Goal: Task Accomplishment & Management: Use online tool/utility

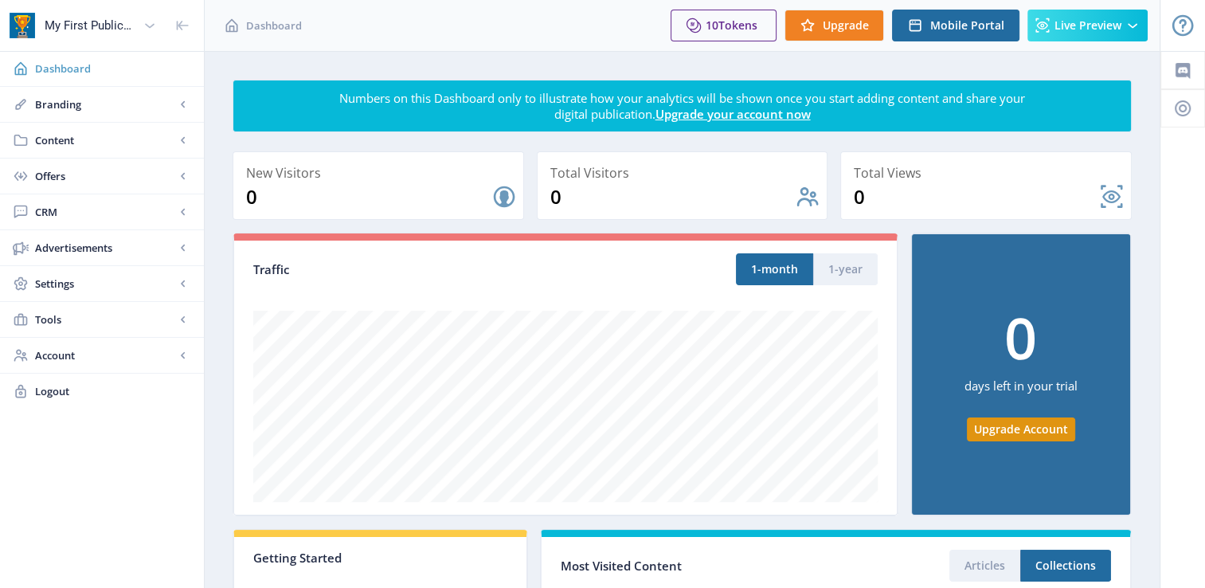
click at [107, 72] on span "Dashboard" at bounding box center [113, 69] width 156 height 16
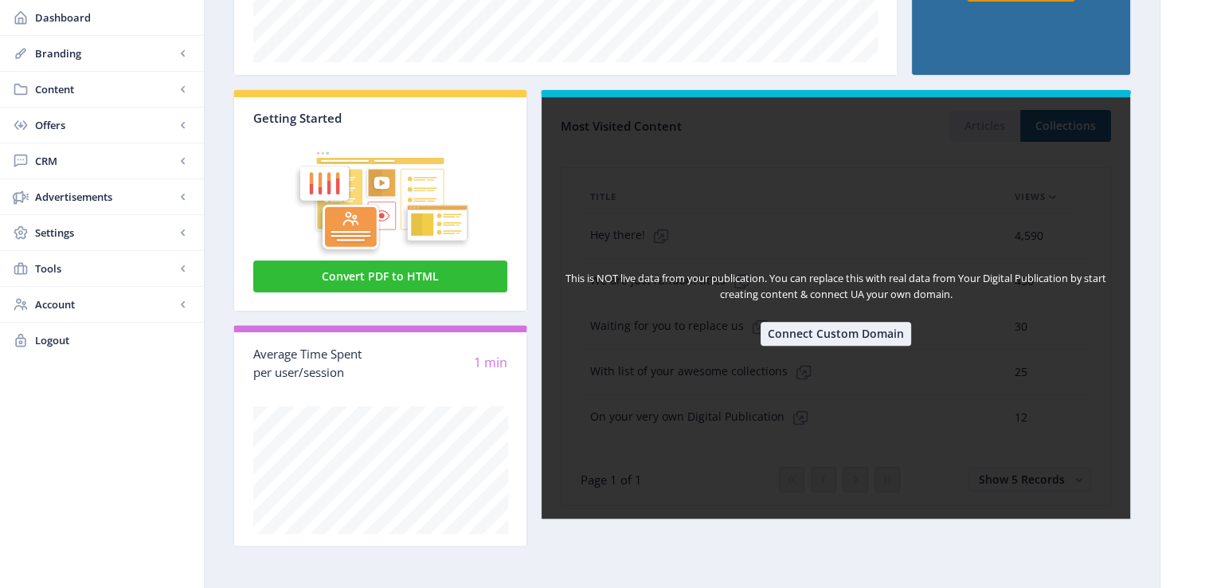
scroll to position [441, 0]
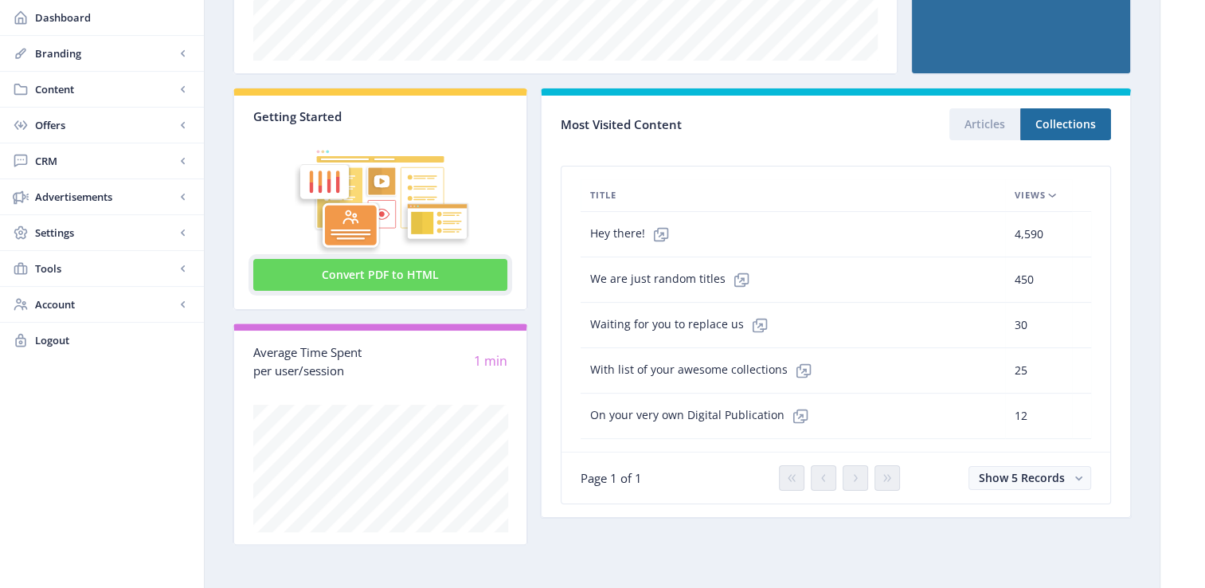
click at [465, 269] on button "Convert PDF to HTML" at bounding box center [380, 275] width 254 height 32
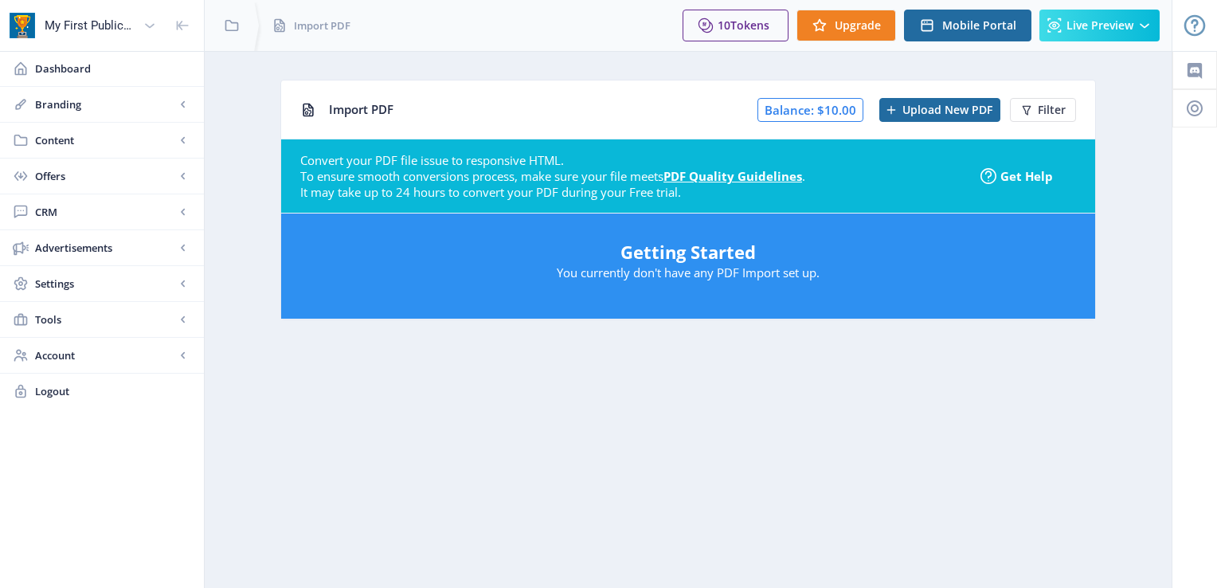
click at [841, 102] on span "Balance: $10.00" at bounding box center [810, 110] width 106 height 24
click at [1040, 100] on button "Filter" at bounding box center [1043, 110] width 66 height 24
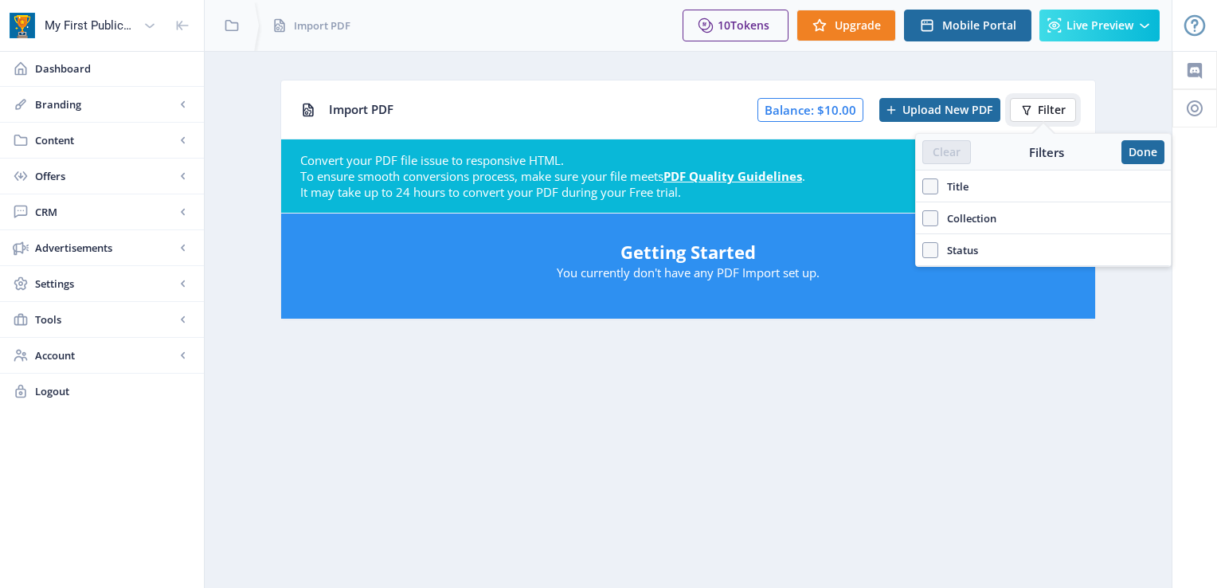
click at [1041, 100] on button "Filter" at bounding box center [1043, 110] width 66 height 24
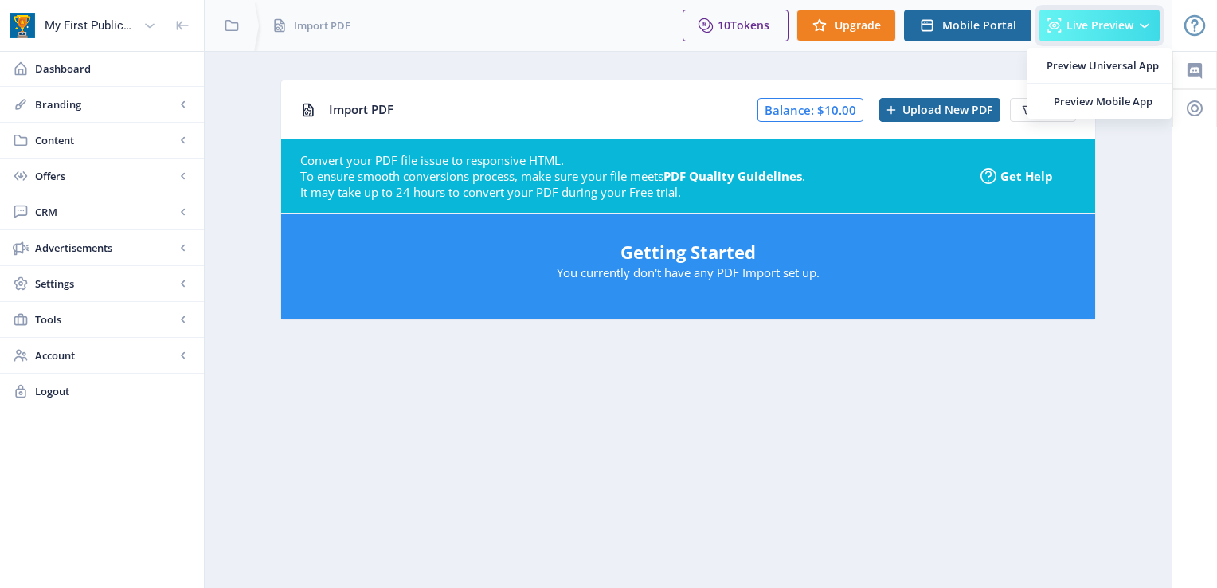
click at [1124, 28] on span "Live Preview" at bounding box center [1099, 25] width 67 height 13
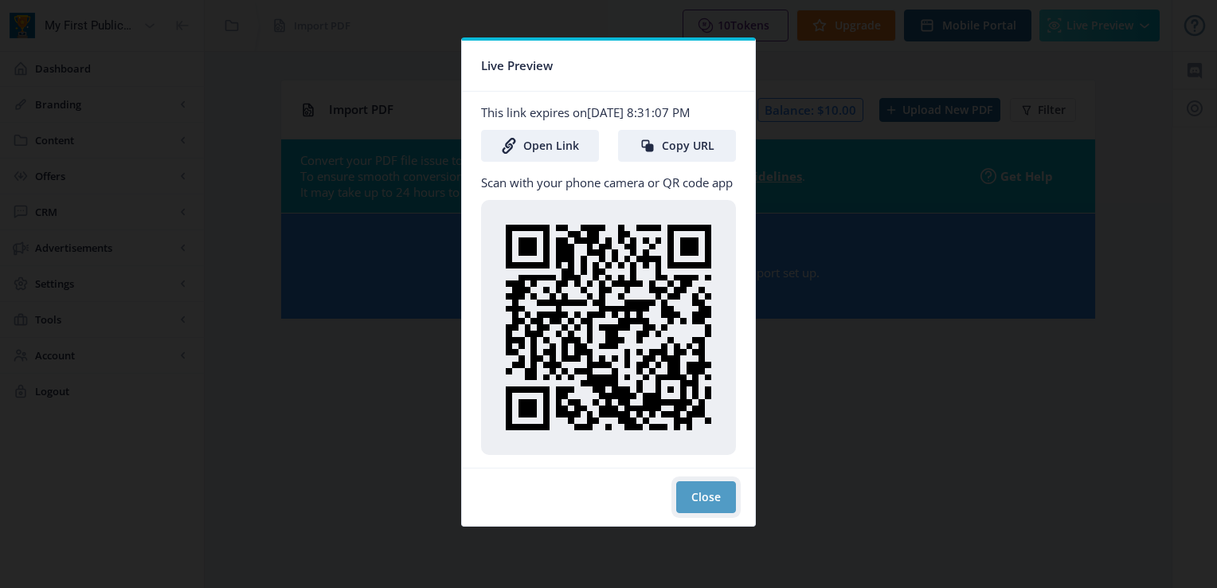
click at [718, 495] on button "Close" at bounding box center [706, 497] width 60 height 32
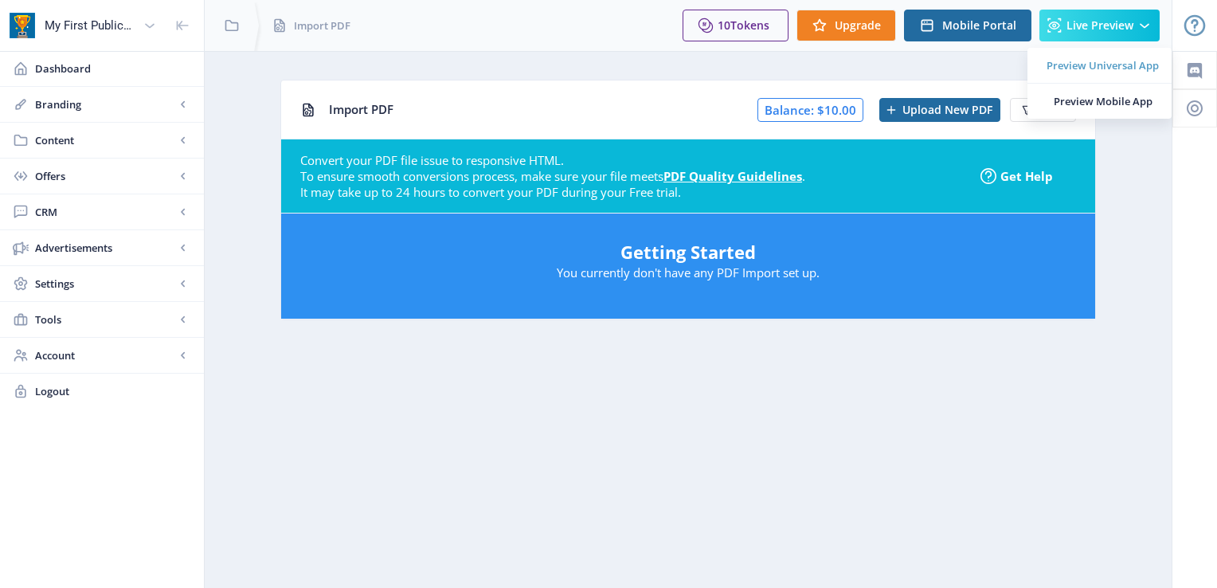
click at [1130, 63] on span "Preview Universal App" at bounding box center [1102, 65] width 112 height 16
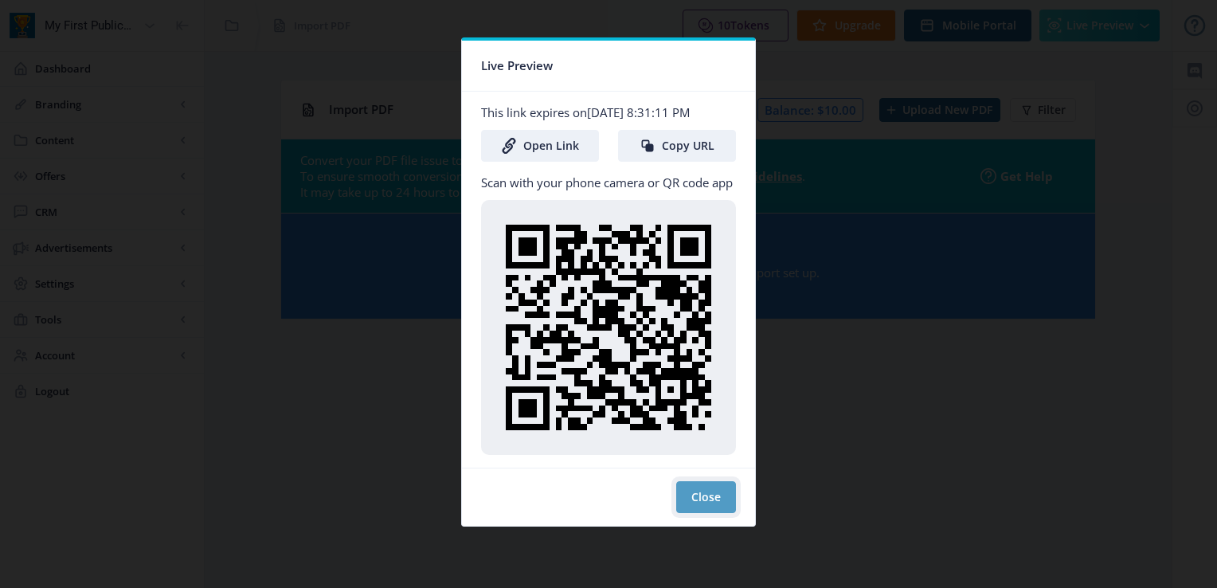
click at [718, 496] on button "Close" at bounding box center [706, 497] width 60 height 32
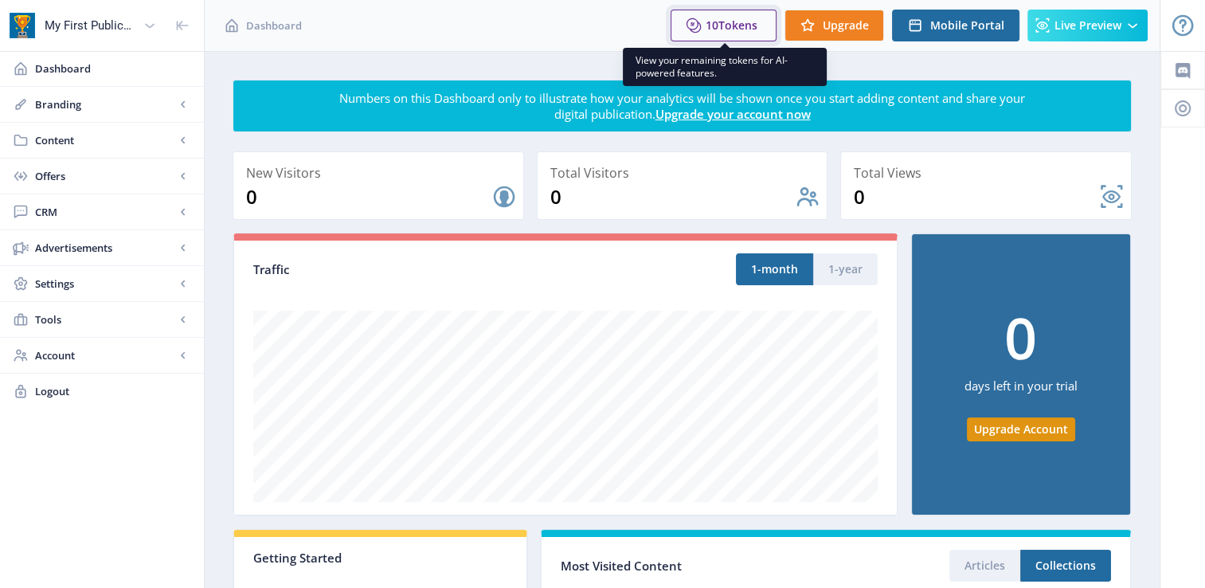
click at [748, 30] on span "Tokens" at bounding box center [737, 25] width 39 height 15
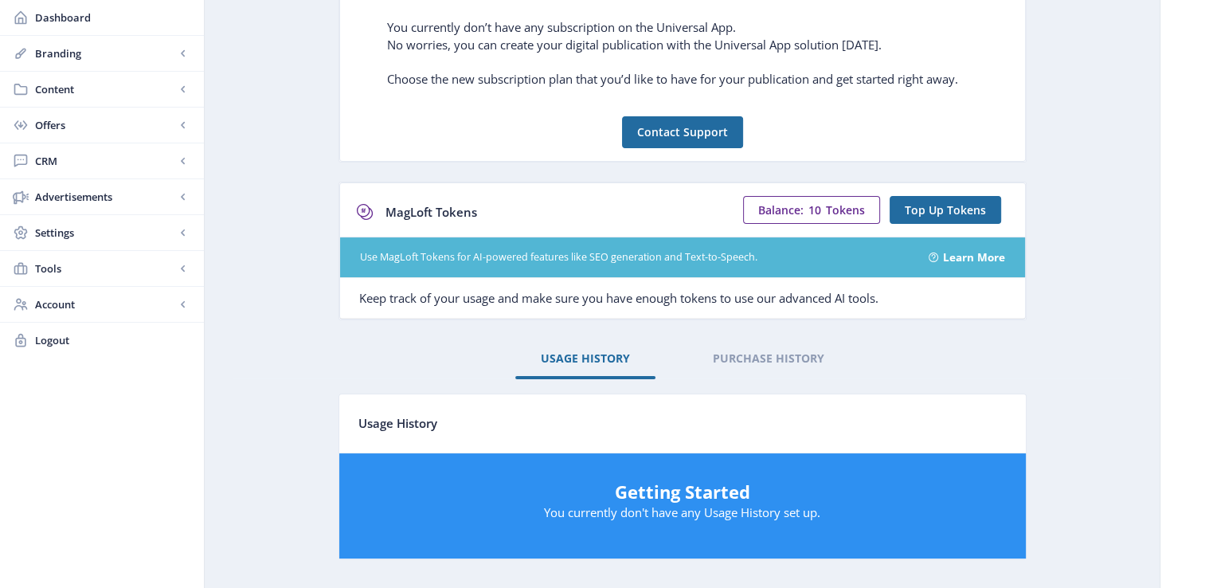
scroll to position [225, 0]
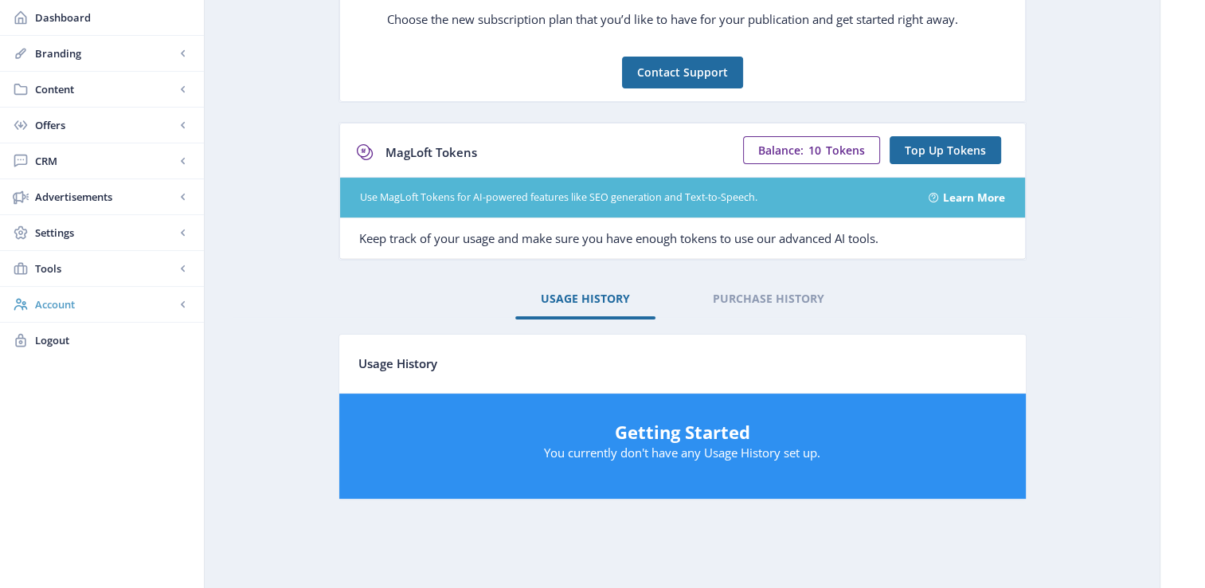
click at [47, 309] on span "Account" at bounding box center [105, 304] width 140 height 16
click at [107, 324] on link "Profile" at bounding box center [102, 339] width 172 height 35
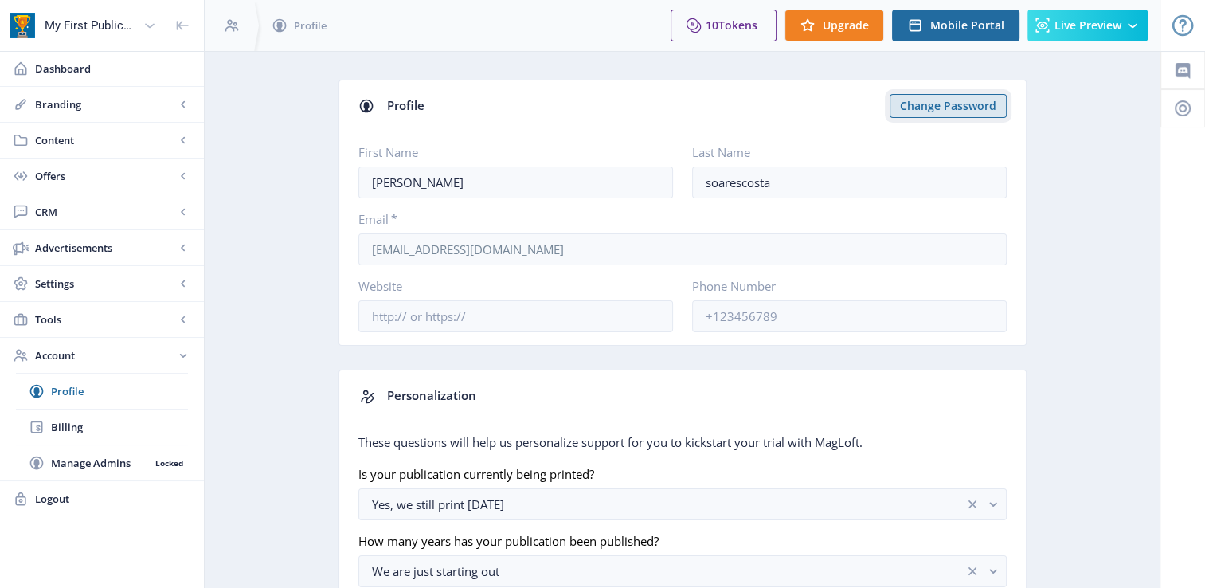
click at [943, 113] on button "Change Password" at bounding box center [947, 106] width 117 height 24
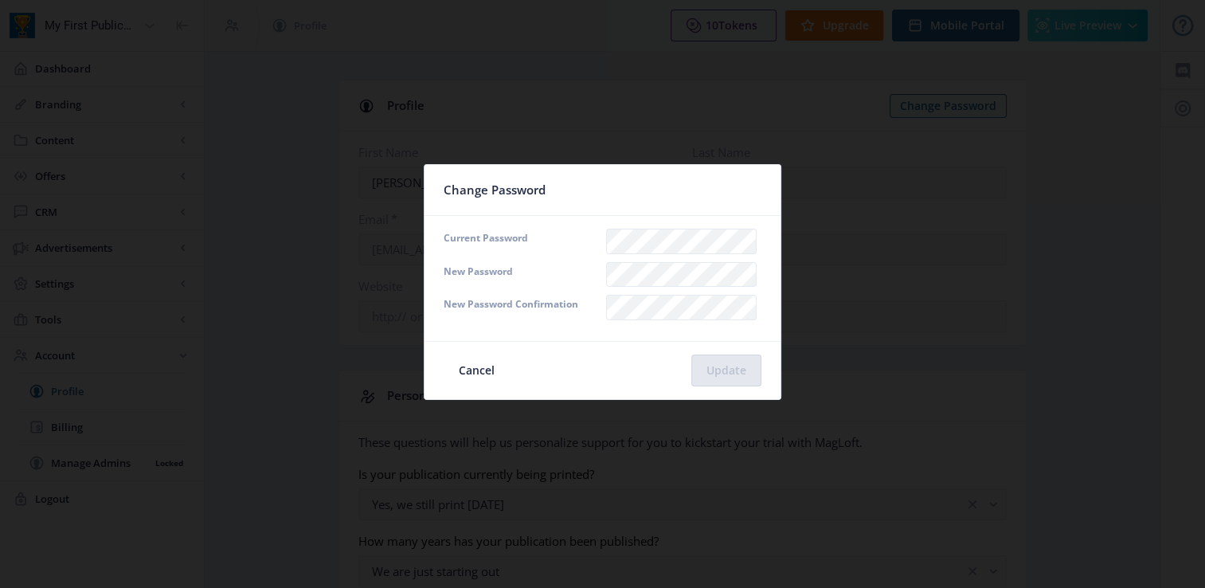
click at [713, 286] on nb-card-body "Current Password New Password New Password Confirmation" at bounding box center [602, 278] width 356 height 125
click at [556, 317] on div "New Password Confirmation" at bounding box center [514, 307] width 143 height 25
click at [717, 352] on nb-card-footer "Cancel Update" at bounding box center [602, 370] width 356 height 58
click at [719, 369] on button "Update" at bounding box center [726, 370] width 70 height 32
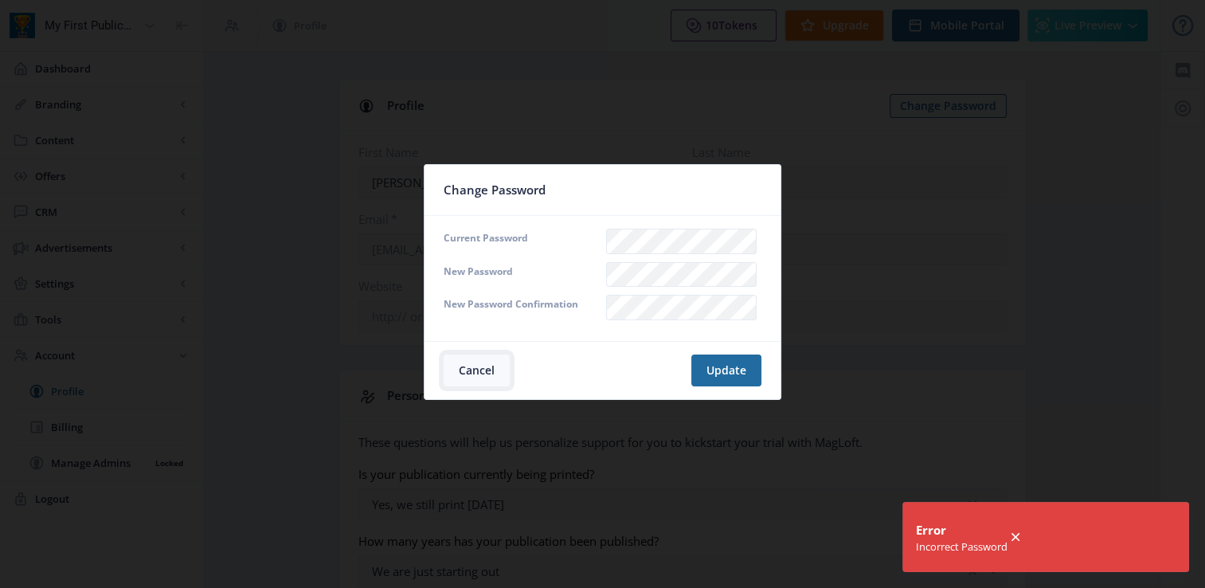
click at [487, 374] on button "Cancel" at bounding box center [476, 370] width 66 height 32
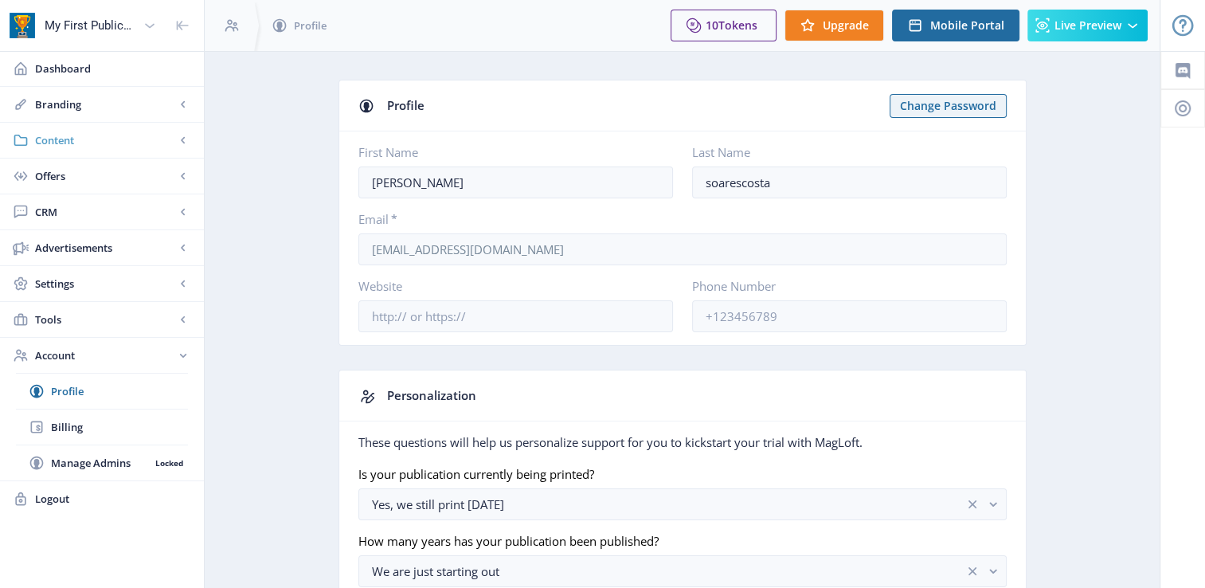
click at [64, 143] on span "Content" at bounding box center [105, 140] width 140 height 16
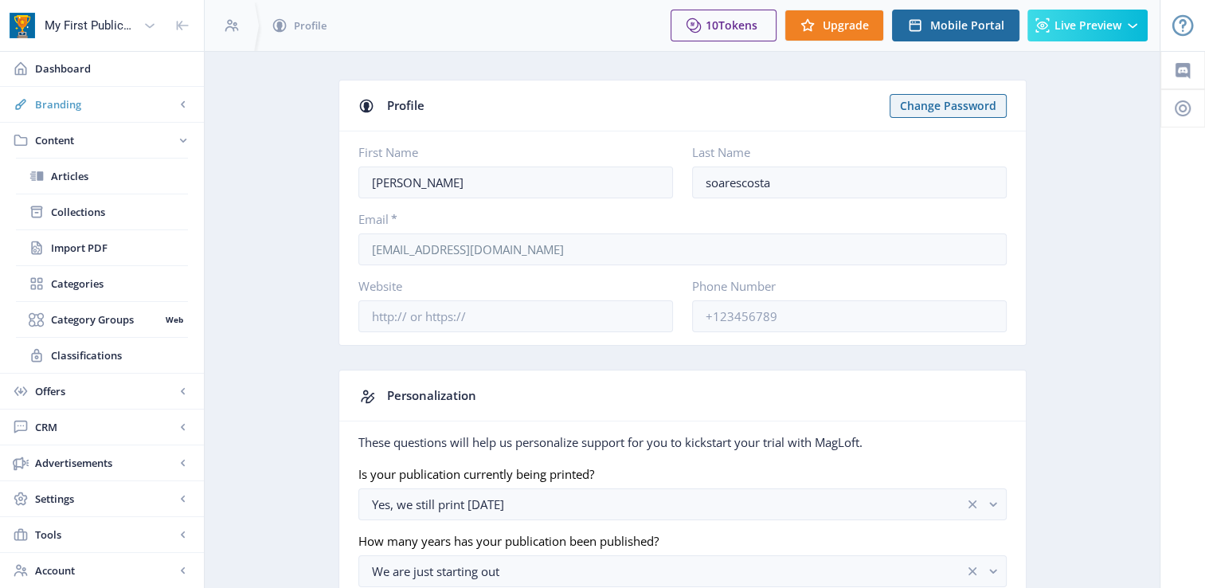
click at [97, 106] on span "Branding" at bounding box center [105, 104] width 140 height 16
click at [97, 107] on span "Branding" at bounding box center [105, 104] width 140 height 16
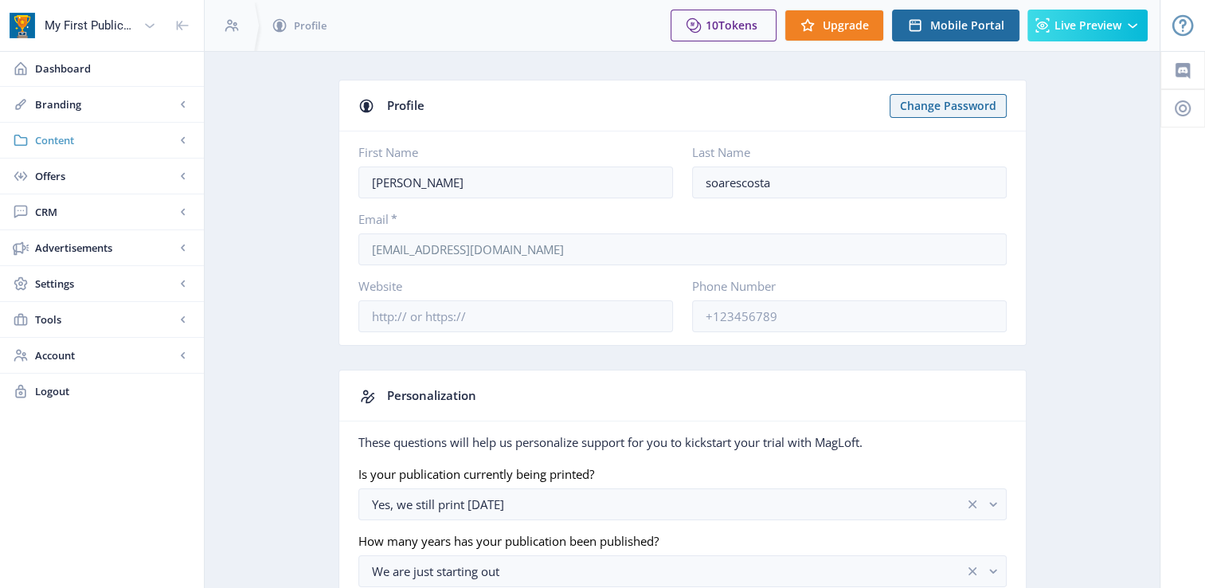
click at [104, 132] on span "Content" at bounding box center [105, 140] width 140 height 16
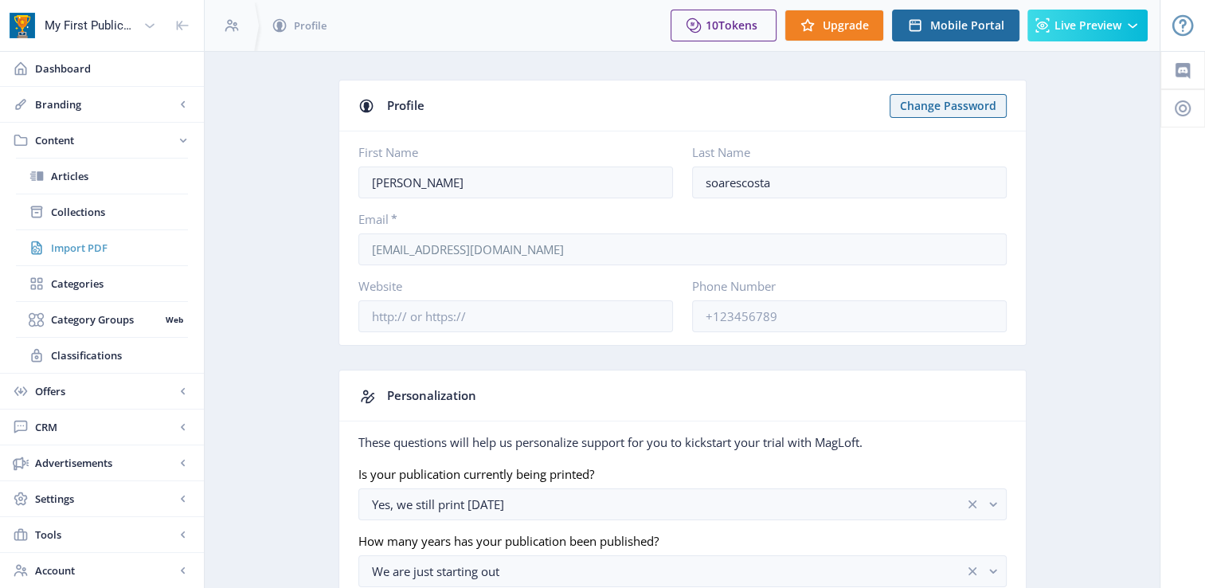
click at [94, 240] on span "Import PDF" at bounding box center [119, 248] width 137 height 16
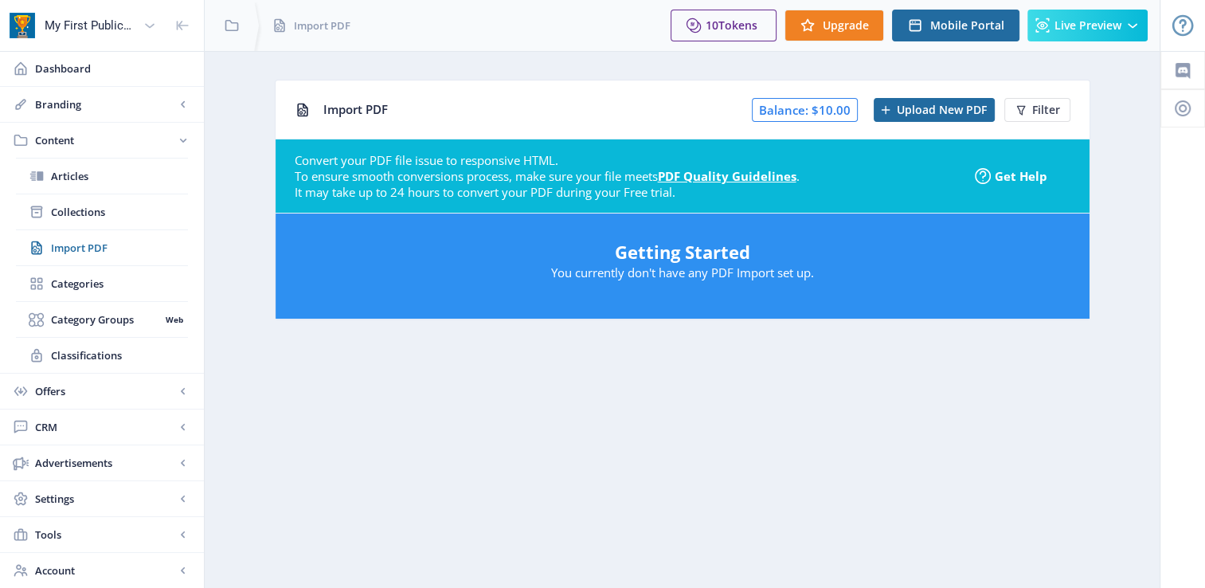
click at [884, 89] on div "Import PDF Balance: $10.00 Upload New PDF Filter" at bounding box center [682, 109] width 814 height 58
click at [926, 107] on span "Upload New PDF" at bounding box center [942, 110] width 90 height 13
click at [900, 80] on nb-card "Import PDF Balance: $10.00 Upload New PDF Filter Convert your PDF file issue to…" at bounding box center [682, 200] width 815 height 240
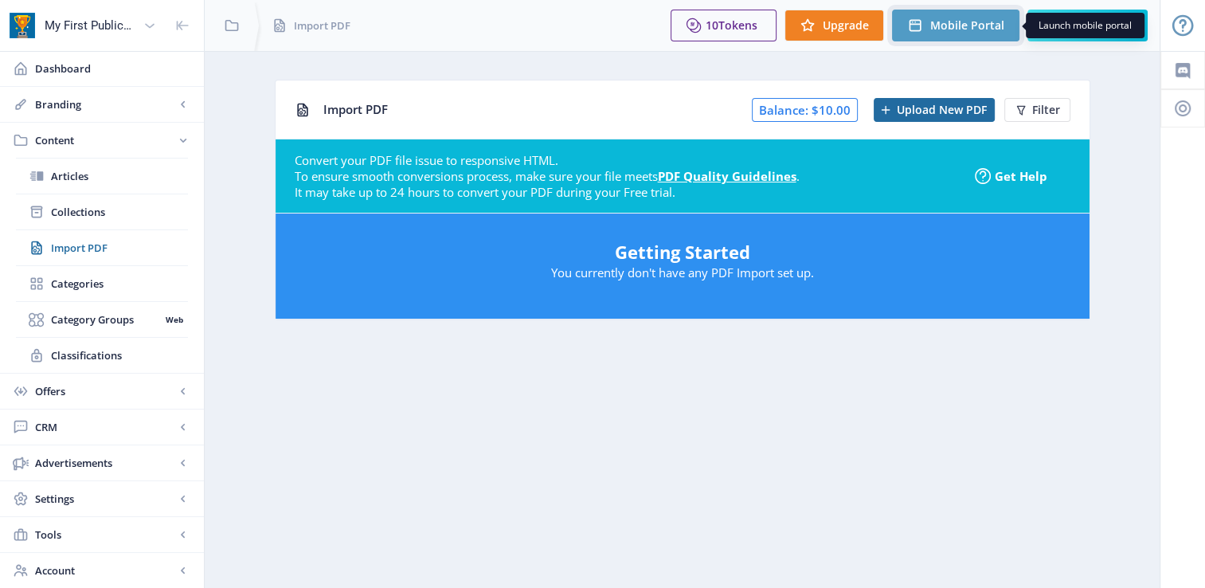
click at [924, 36] on button "Mobile Portal" at bounding box center [955, 26] width 127 height 32
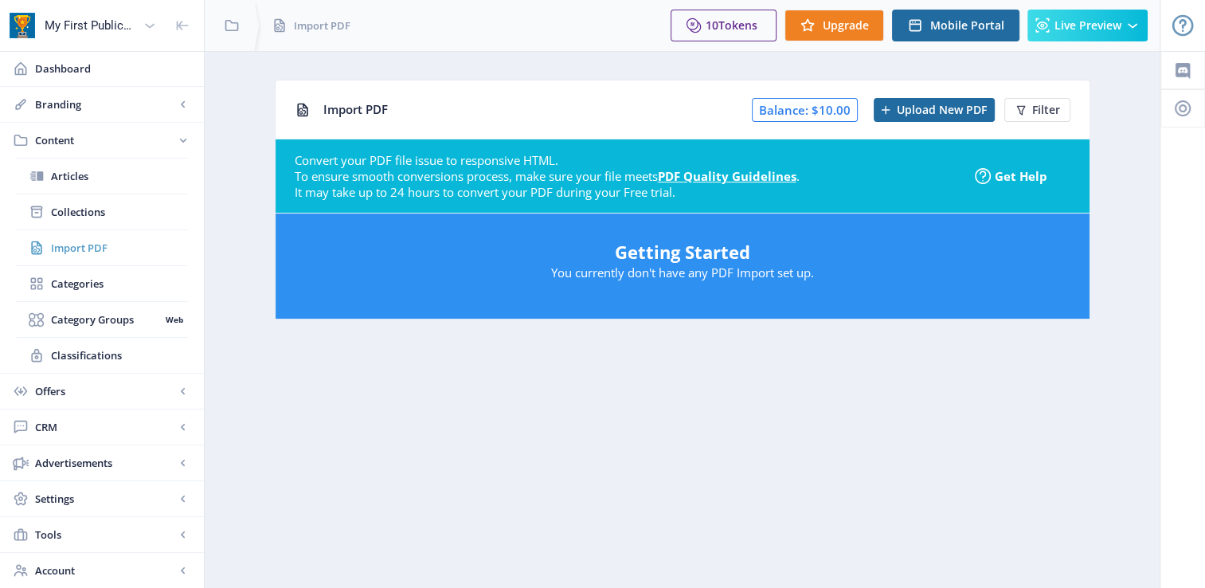
click at [150, 256] on link "Import PDF" at bounding box center [102, 247] width 172 height 35
click at [958, 107] on span "Upload New PDF" at bounding box center [942, 110] width 90 height 13
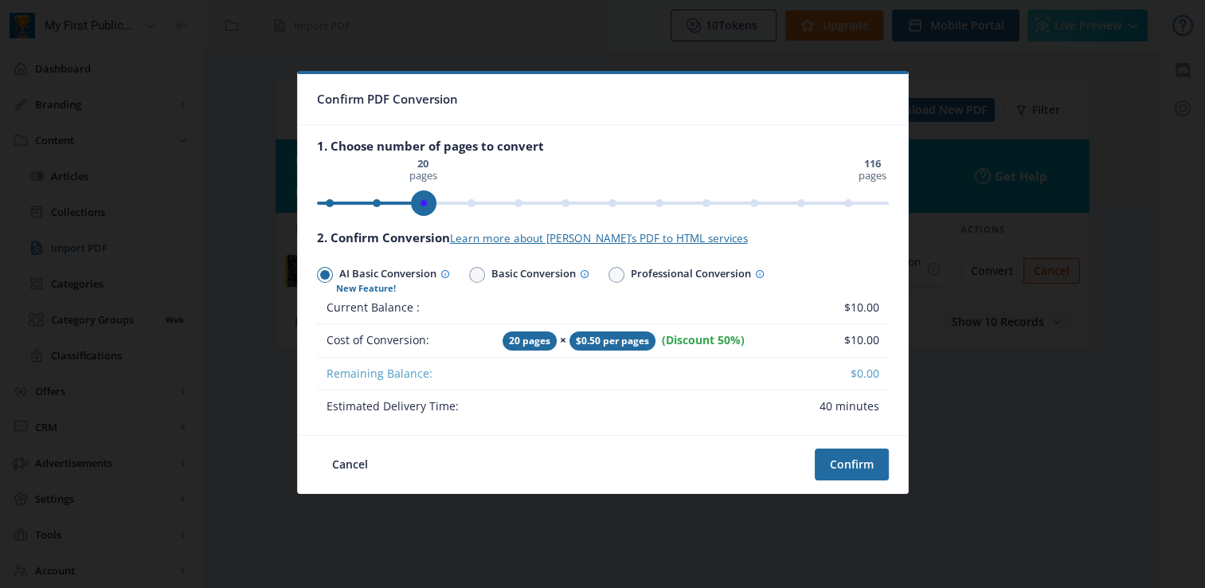
drag, startPoint x: 872, startPoint y: 201, endPoint x: 424, endPoint y: 227, distance: 449.0
click at [424, 227] on nb-card-body "1. Choose number of pages to convert 0 pages 116 pages 20 pages 2. Confirm Conv…" at bounding box center [603, 280] width 610 height 310
drag, startPoint x: 437, startPoint y: 205, endPoint x: 303, endPoint y: 230, distance: 136.2
click at [303, 230] on nb-card-body "1. Choose number of pages to convert 0 pages 116 pages 20 pages 2. Confirm Conv…" at bounding box center [603, 280] width 610 height 310
drag, startPoint x: 419, startPoint y: 190, endPoint x: 345, endPoint y: 202, distance: 75.0
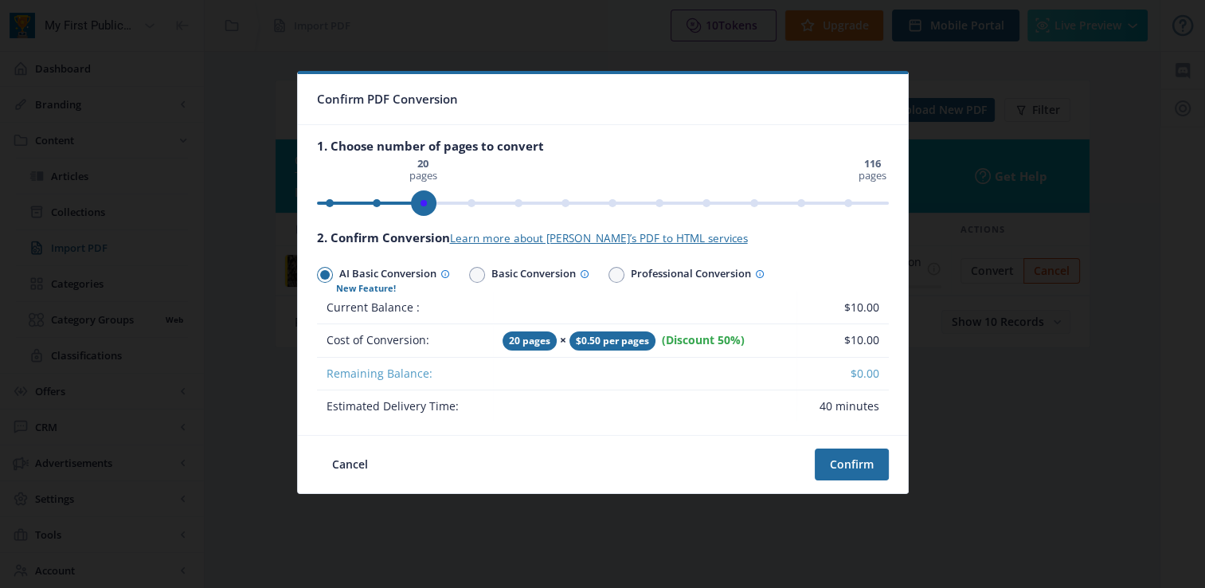
click at [411, 201] on span "ngx-slider" at bounding box center [423, 202] width 25 height 25
drag, startPoint x: 327, startPoint y: 205, endPoint x: 288, endPoint y: 214, distance: 40.0
click at [288, 214] on div "Confirm PDF Conversion 1. Choose number of pages to convert 0 pages 116 pages 1…" at bounding box center [602, 294] width 1205 height 588
click at [288, 214] on div at bounding box center [602, 294] width 1205 height 588
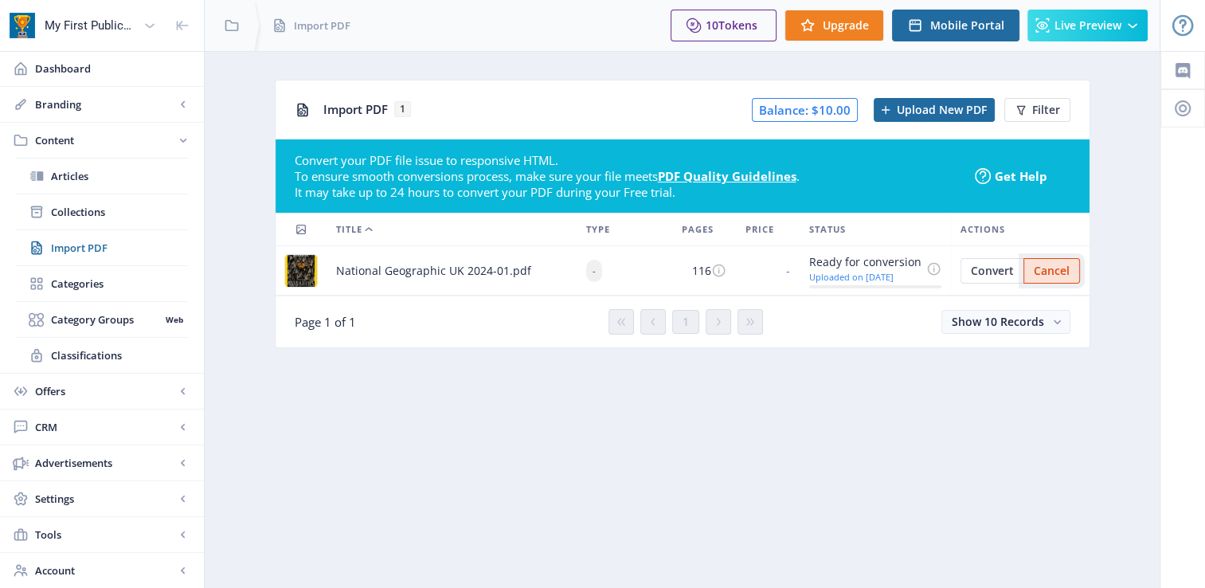
click at [1064, 272] on span "Cancel" at bounding box center [1051, 270] width 36 height 13
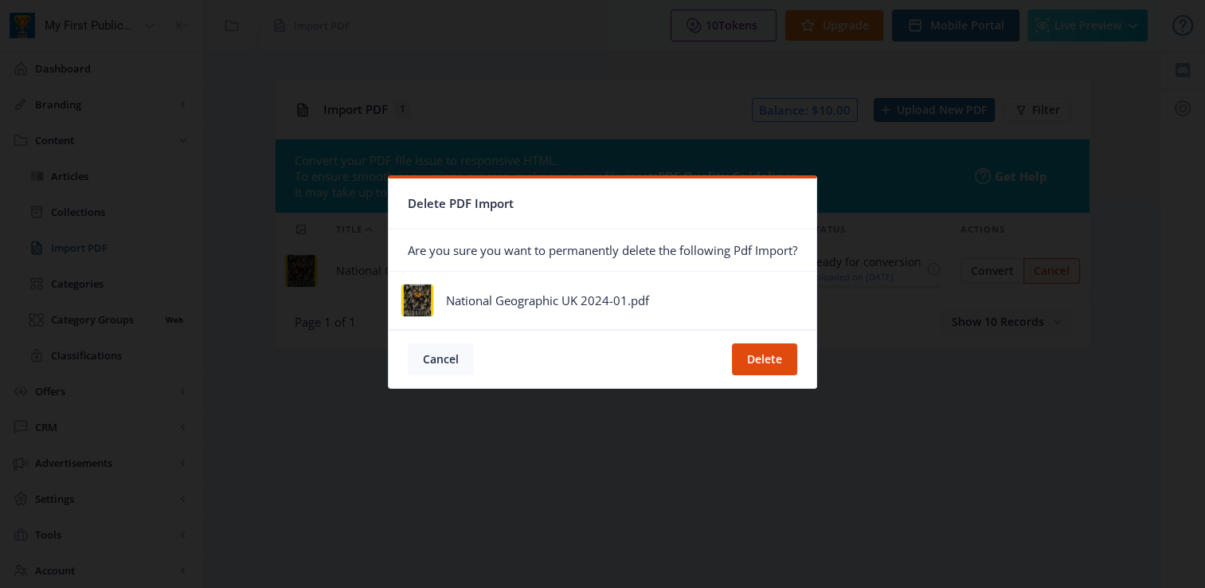
click at [446, 357] on button "Cancel" at bounding box center [441, 359] width 66 height 32
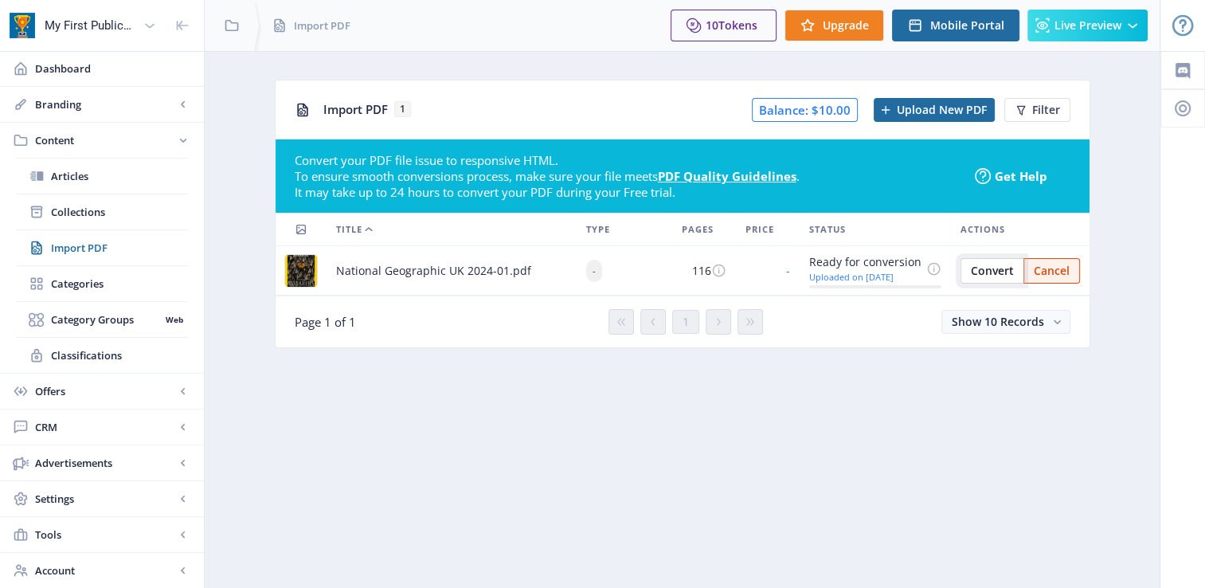
click at [1008, 264] on span "Convert" at bounding box center [992, 270] width 43 height 13
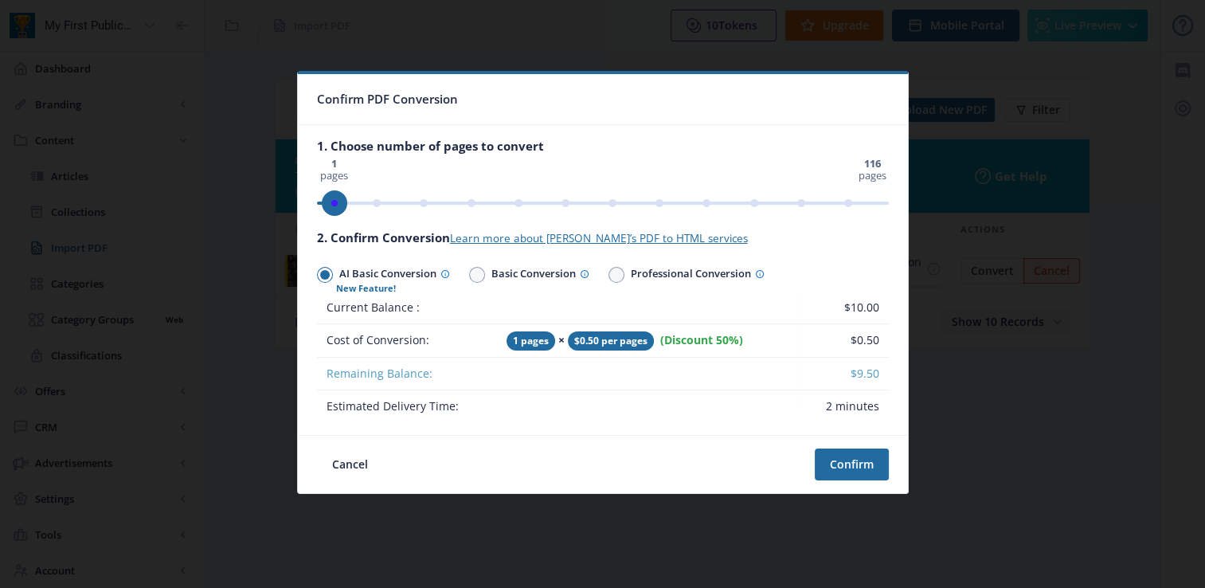
drag, startPoint x: 868, startPoint y: 199, endPoint x: 318, endPoint y: 232, distance: 550.3
click at [319, 231] on nb-card-body "1. Choose number of pages to convert 0 pages 116 pages 1 pages 2. Confirm Conve…" at bounding box center [603, 280] width 610 height 310
drag, startPoint x: 332, startPoint y: 212, endPoint x: 420, endPoint y: 195, distance: 89.9
click at [420, 195] on span "ngx-slider" at bounding box center [418, 202] width 25 height 25
click at [424, 194] on span "ngx-slider" at bounding box center [423, 202] width 25 height 25
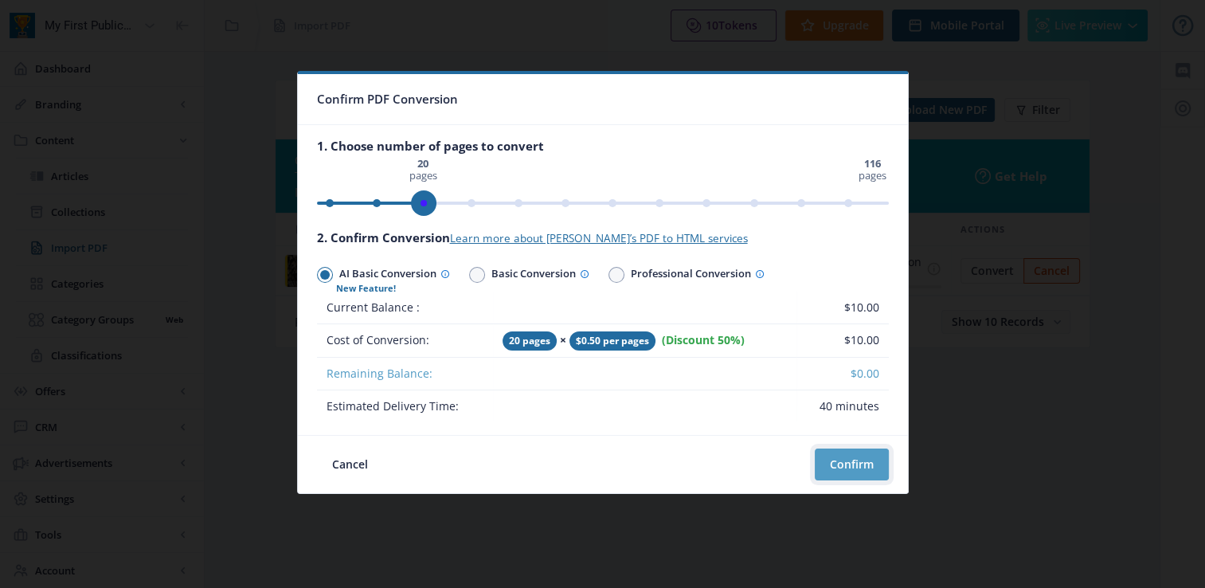
click at [853, 452] on button "Confirm" at bounding box center [852, 464] width 74 height 32
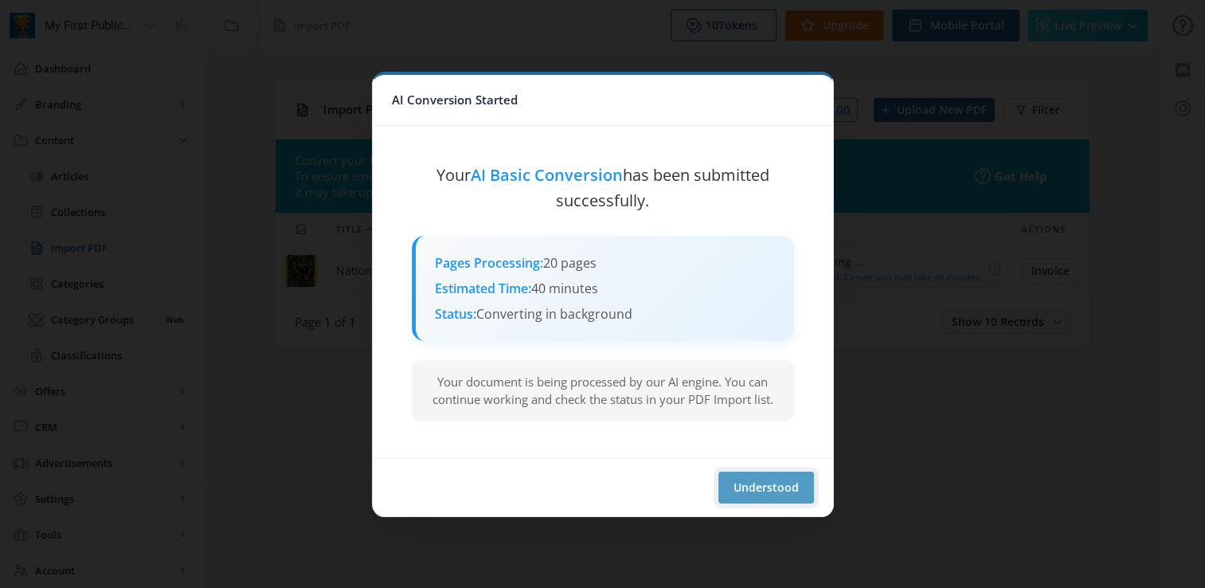
click at [758, 497] on button "Understood" at bounding box center [766, 487] width 96 height 32
